Goal: Information Seeking & Learning: Compare options

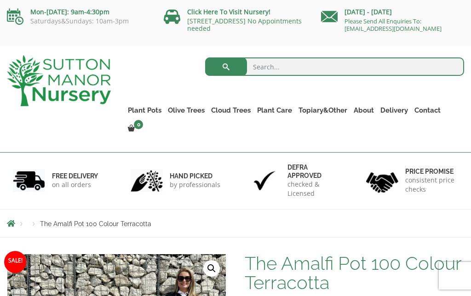
click at [147, 109] on link "Plant Pots" at bounding box center [145, 110] width 40 height 13
click at [0, 0] on link "The Brunello Pots" at bounding box center [0, 0] width 0 height 0
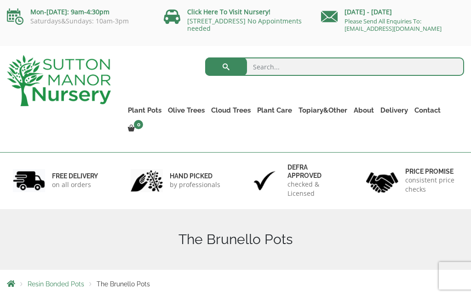
click at [0, 0] on link "The Rome Bowl" at bounding box center [0, 0] width 0 height 0
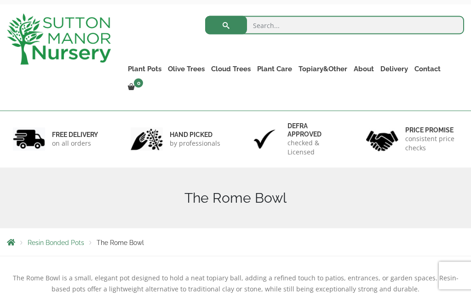
scroll to position [42, 0]
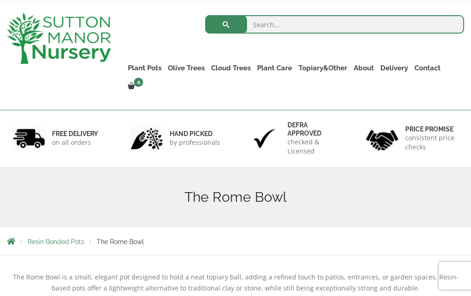
click at [0, 0] on link "The Milan Pots" at bounding box center [0, 0] width 0 height 0
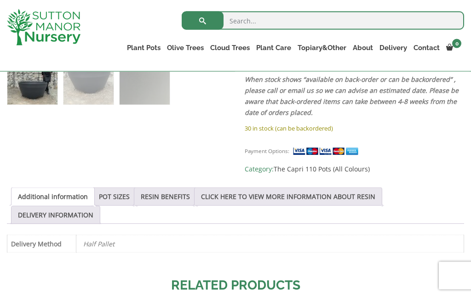
scroll to position [396, 0]
click at [129, 198] on link "POT SIZES" at bounding box center [114, 196] width 31 height 17
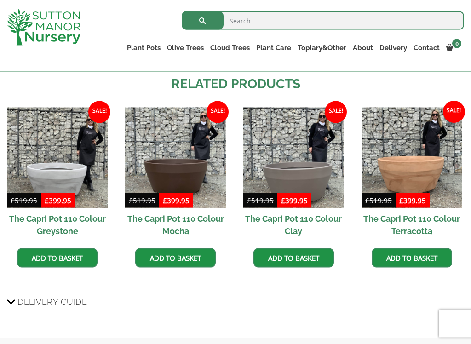
scroll to position [856, 0]
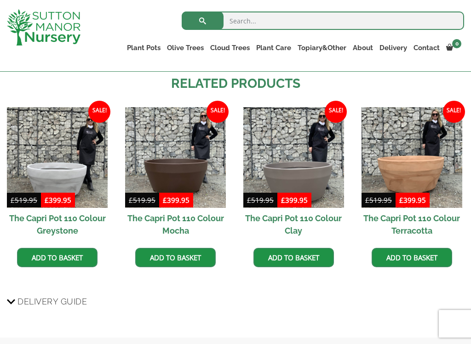
click at [74, 173] on img at bounding box center [57, 157] width 101 height 101
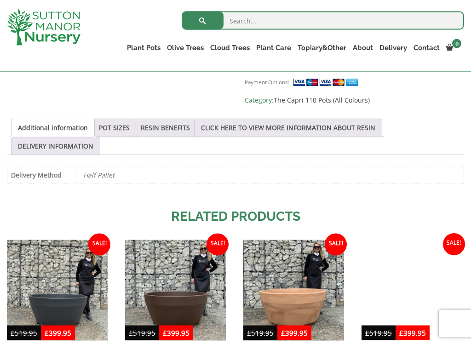
scroll to position [466, 0]
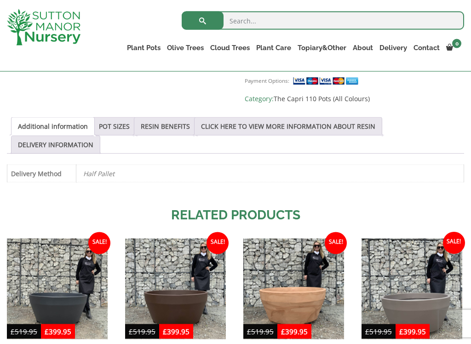
click at [122, 131] on link "POT SIZES" at bounding box center [114, 126] width 31 height 17
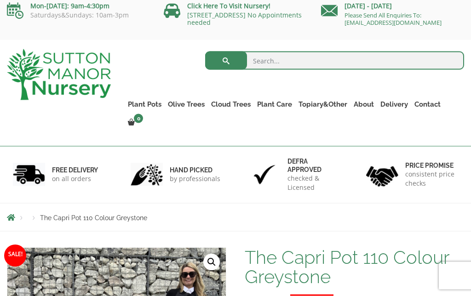
scroll to position [0, 0]
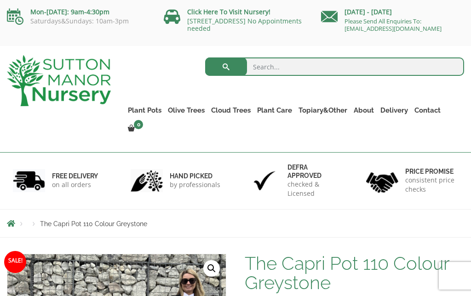
click at [271, 63] on input "search" at bounding box center [334, 67] width 259 height 18
type input "Capri pot"
click at [219, 68] on button "submit" at bounding box center [226, 67] width 42 height 18
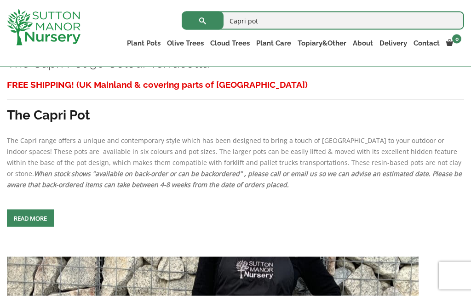
scroll to position [1404, 0]
